Goal: Check status: Check status

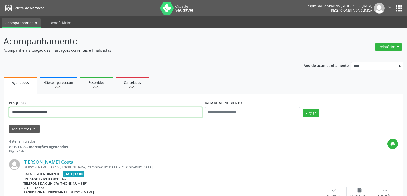
drag, startPoint x: 63, startPoint y: 113, endPoint x: 0, endPoint y: 104, distance: 63.8
type input "**********"
click at [302, 109] on button "Filtrar" at bounding box center [310, 113] width 16 height 9
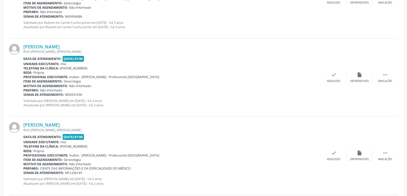
scroll to position [358, 0]
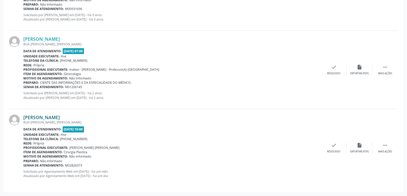
click at [38, 116] on link "[PERSON_NAME]" at bounding box center [41, 118] width 36 height 6
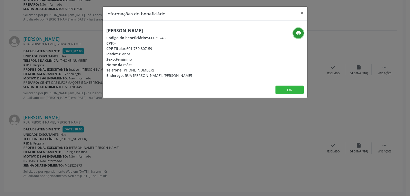
click at [298, 34] on icon "print" at bounding box center [299, 33] width 6 height 6
drag, startPoint x: 126, startPoint y: 49, endPoint x: 169, endPoint y: 47, distance: 43.1
click at [169, 47] on div "CPF Titular: 601.739.807-59" at bounding box center [149, 48] width 86 height 5
copy div "601.739.807-59"
drag, startPoint x: 131, startPoint y: 69, endPoint x: 164, endPoint y: 69, distance: 32.8
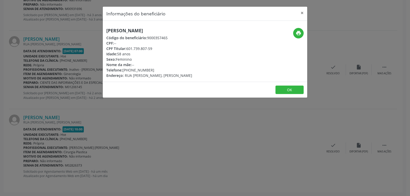
click at [164, 69] on div "Telefone: [PHONE_NUMBER]" at bounding box center [149, 69] width 86 height 5
copy div "99520-1181"
click at [301, 14] on button "×" at bounding box center [302, 13] width 10 height 13
